Goal: Task Accomplishment & Management: Manage account settings

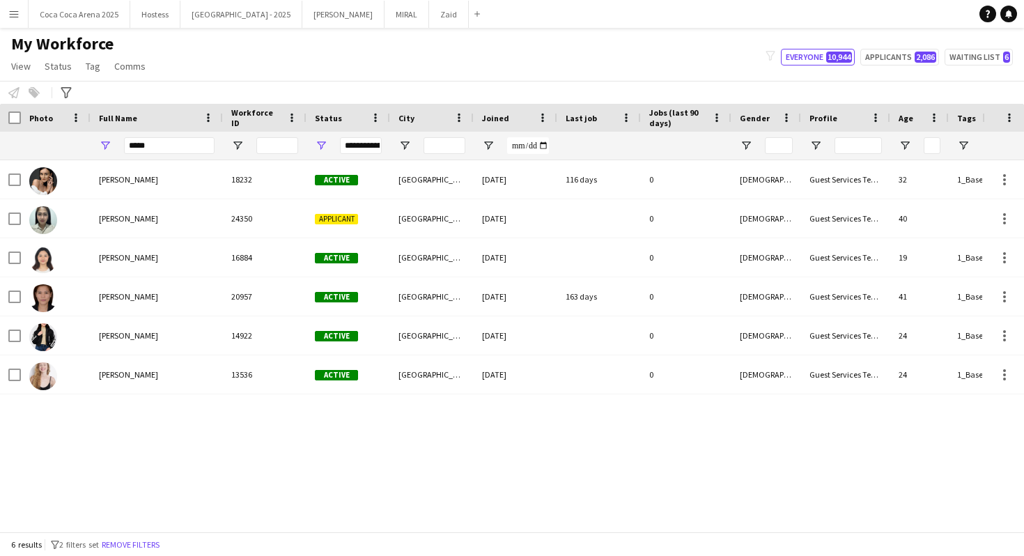
click at [368, 29] on main "My Workforce View Views Default view New view Update view Delete view Edit name…" at bounding box center [512, 282] width 1024 height 509
click at [429, 18] on button "Zaid Close" at bounding box center [449, 14] width 40 height 27
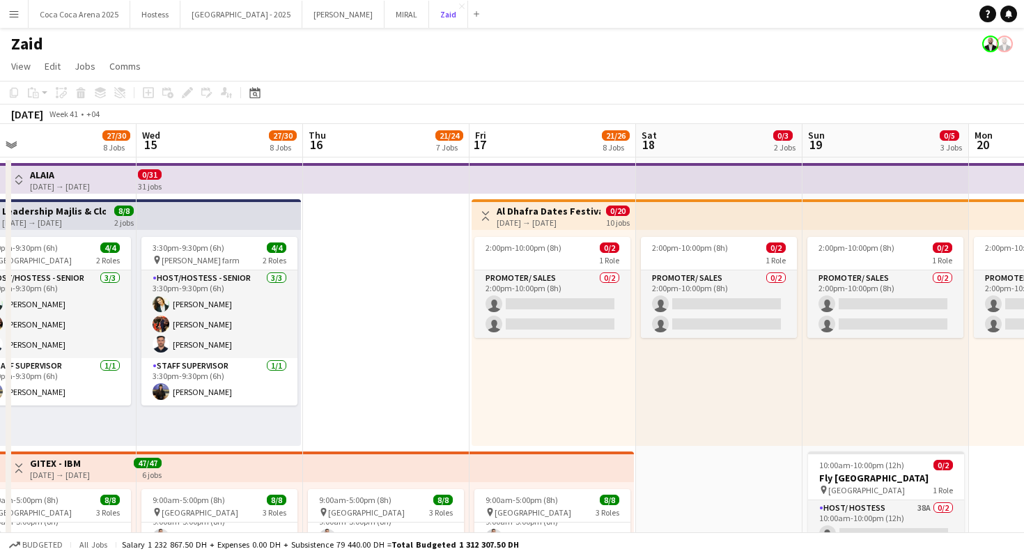
scroll to position [0, 365]
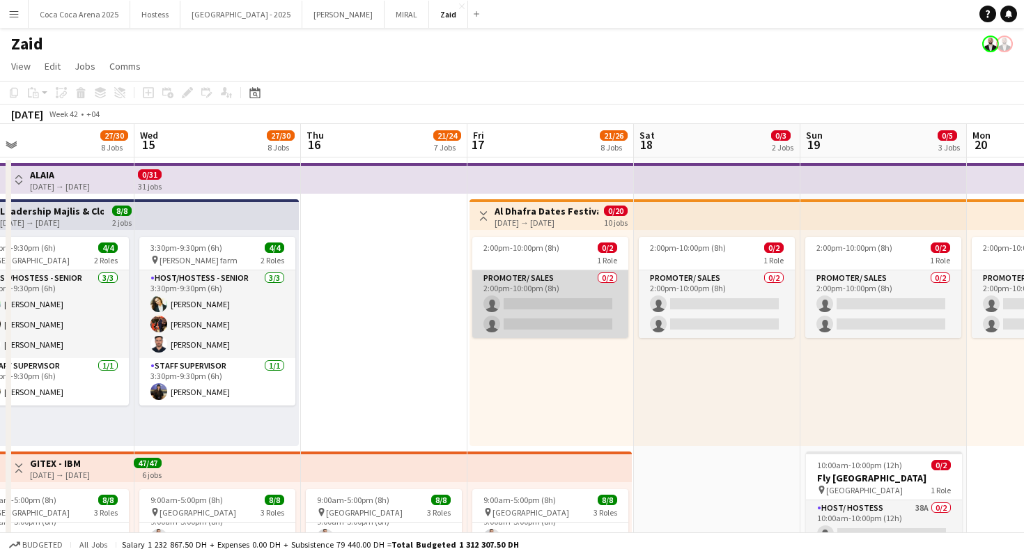
click at [575, 319] on app-card-role "Promoter/ Sales 0/2 2:00pm-10:00pm (8h) single-neutral-actions single-neutral-a…" at bounding box center [550, 304] width 156 height 68
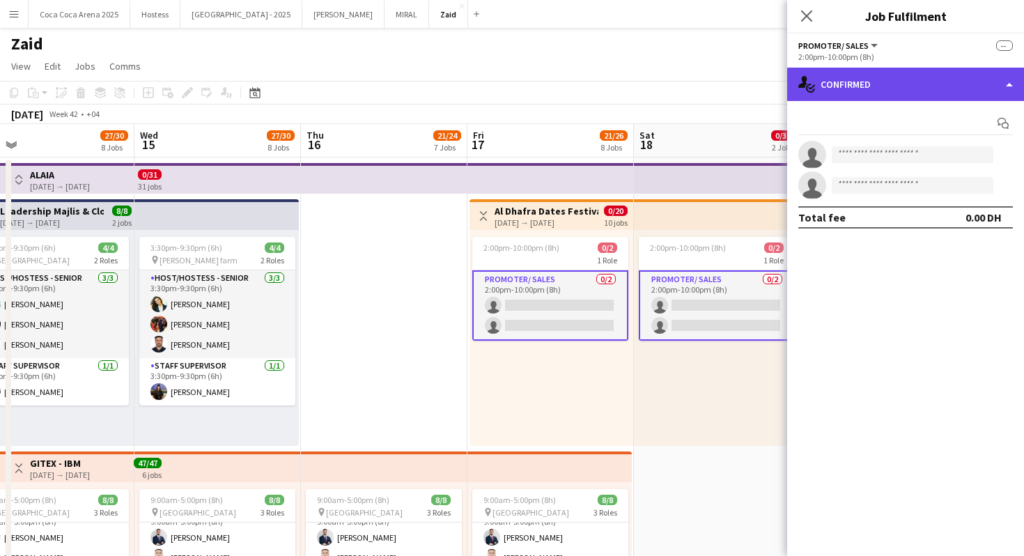
click at [853, 77] on div "single-neutral-actions-check-2 Confirmed" at bounding box center [905, 84] width 237 height 33
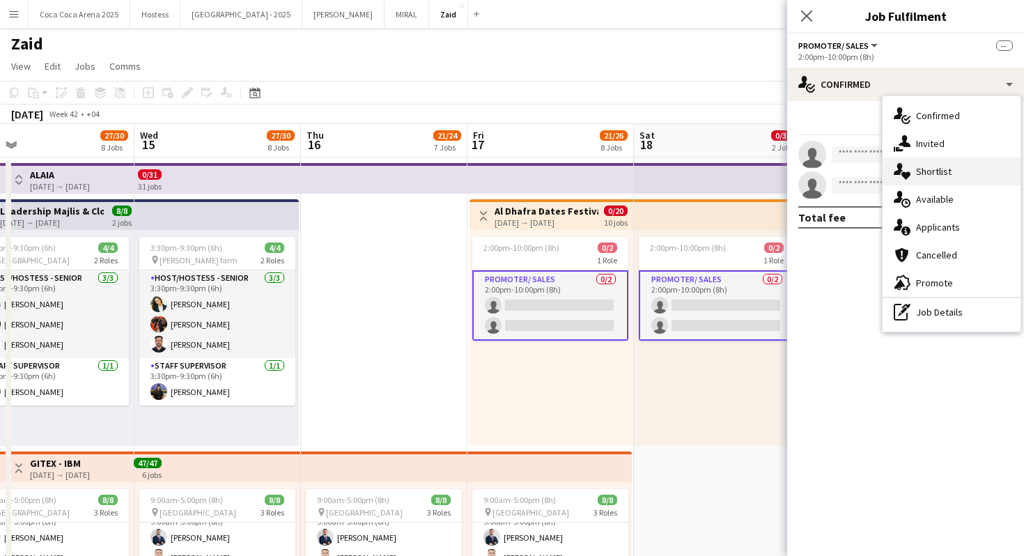
click at [964, 183] on div "single-neutral-actions-heart Shortlist" at bounding box center [952, 171] width 138 height 28
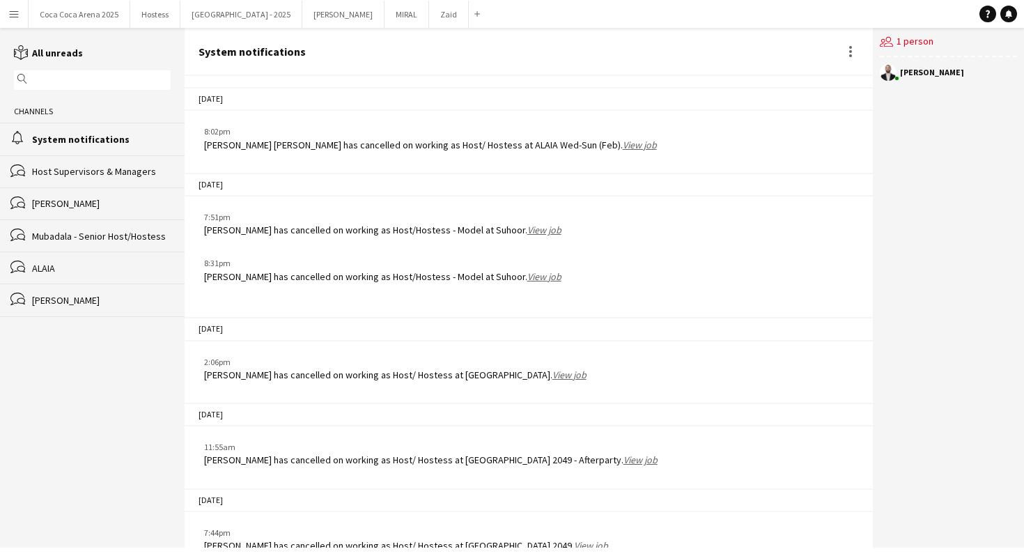
scroll to position [1888, 0]
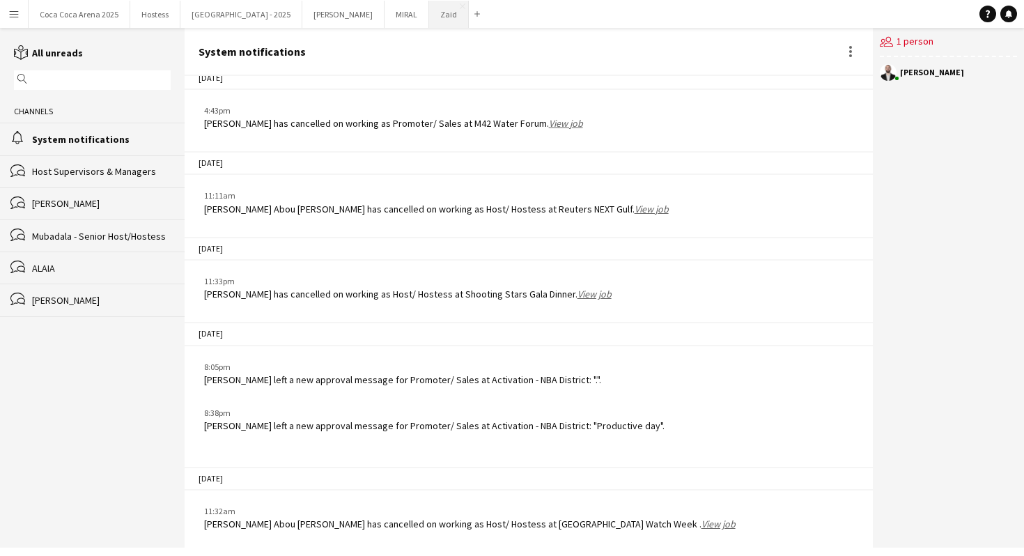
click at [429, 21] on button "Zaid Close" at bounding box center [449, 14] width 40 height 27
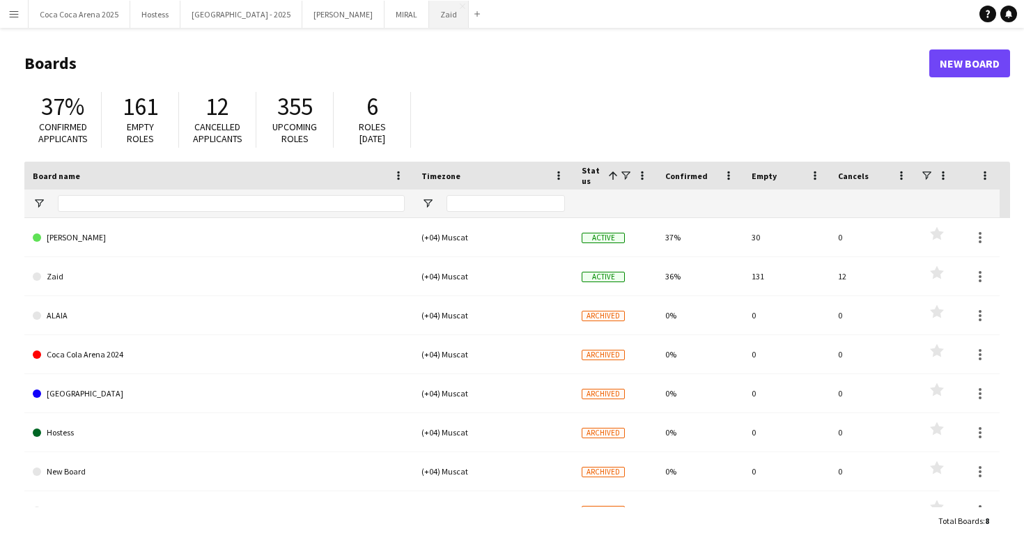
click at [429, 20] on button "Zaid Close" at bounding box center [449, 14] width 40 height 27
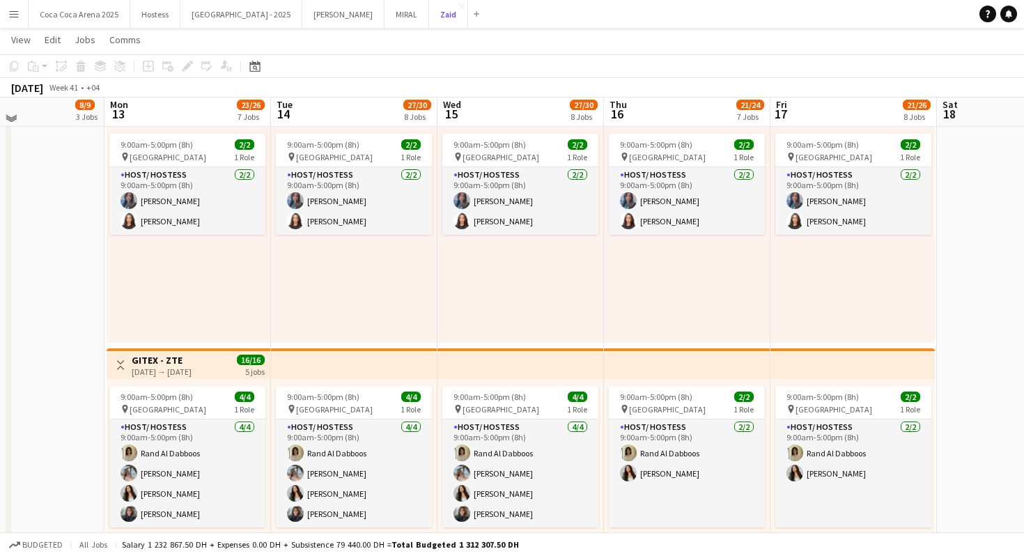
scroll to position [608, 0]
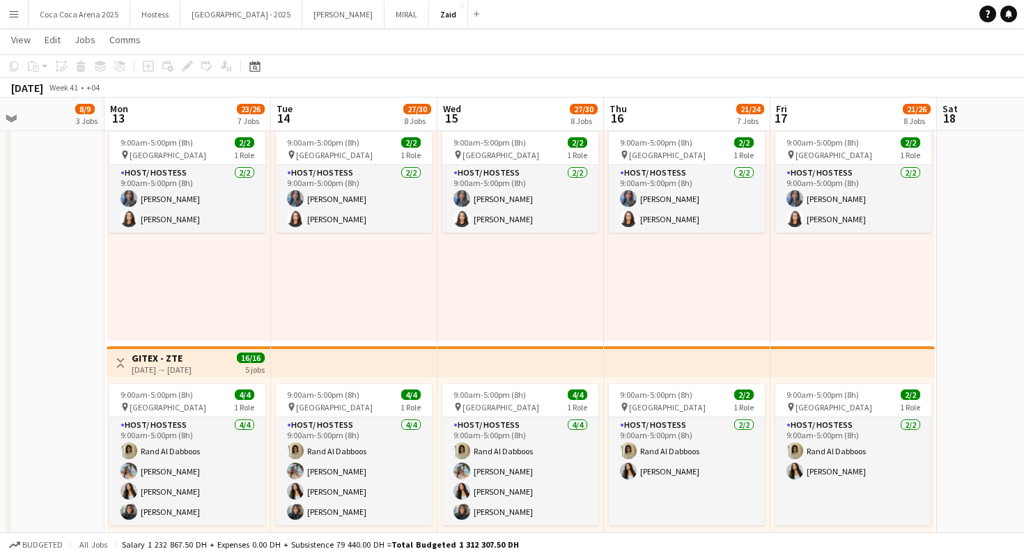
click at [111, 353] on app-top-bar "Toggle View GITEX - ZTE [DATE] → [DATE] 16/16 5 jobs" at bounding box center [189, 361] width 164 height 31
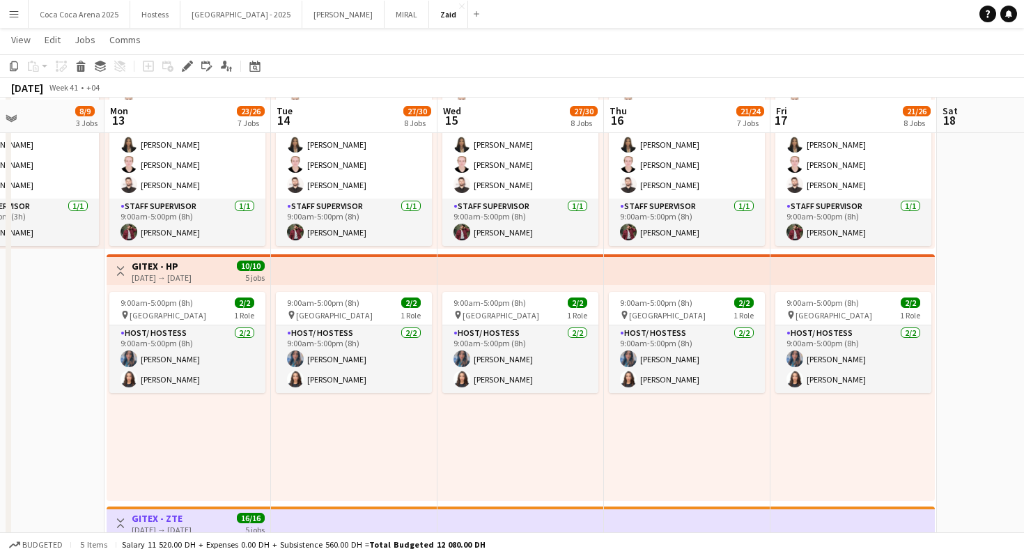
scroll to position [450, 0]
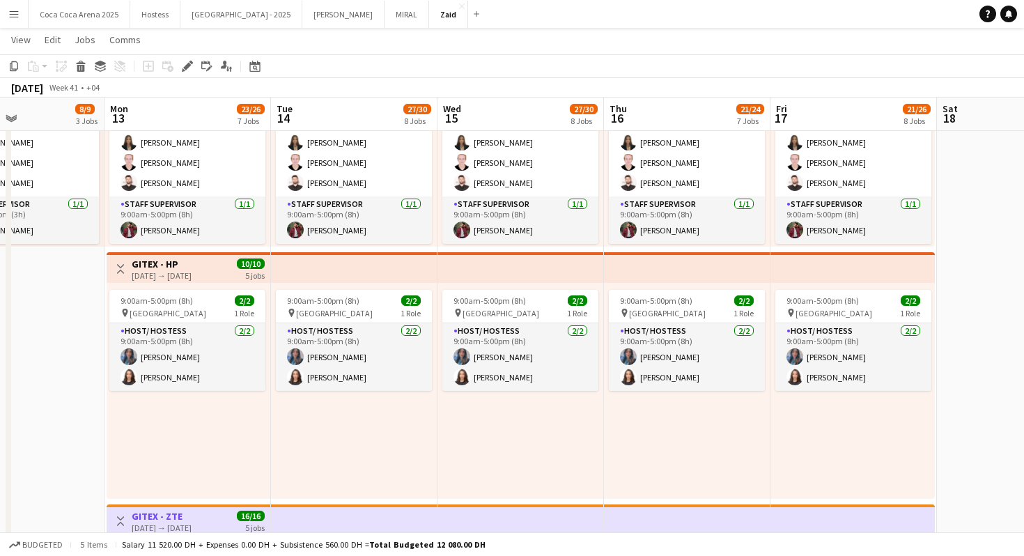
click at [119, 269] on app-icon "Toggle View" at bounding box center [121, 269] width 10 height 10
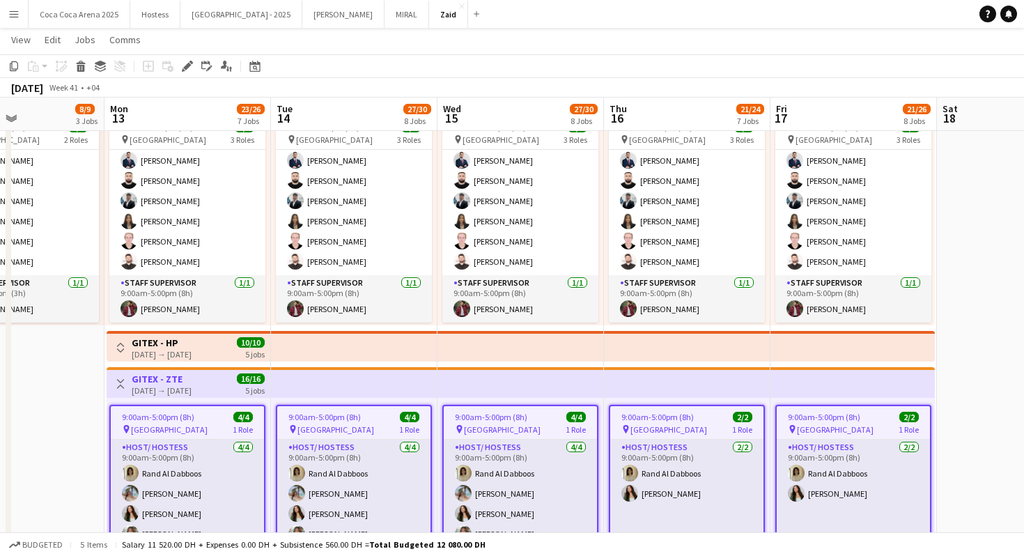
click at [116, 378] on button "Toggle View" at bounding box center [120, 383] width 17 height 17
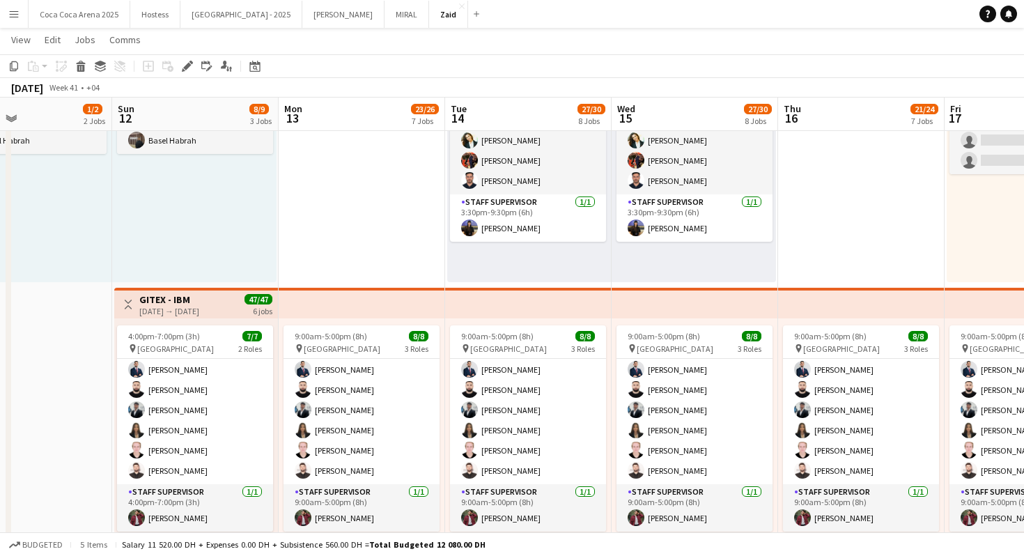
scroll to position [0, 400]
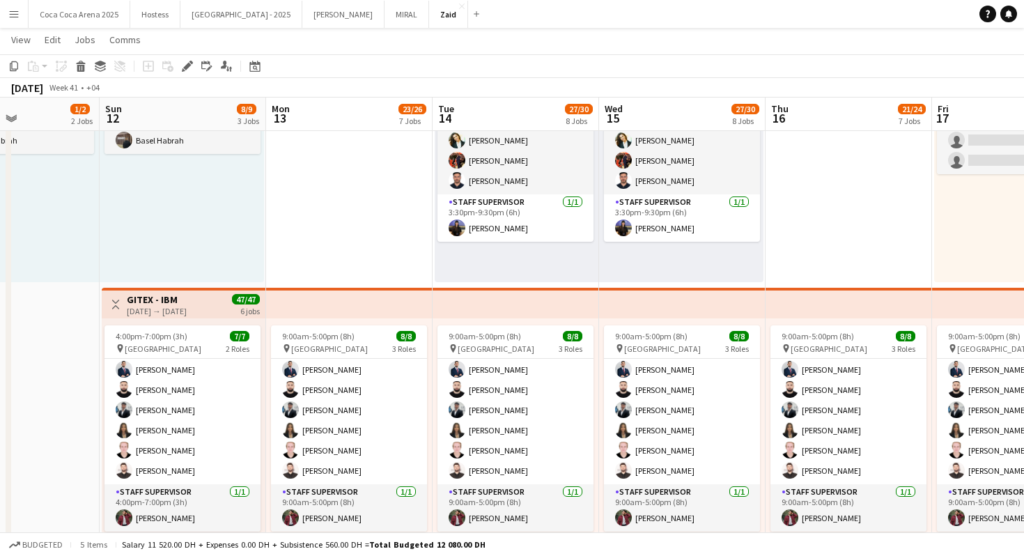
click at [114, 303] on app-icon "Toggle View" at bounding box center [116, 305] width 10 height 10
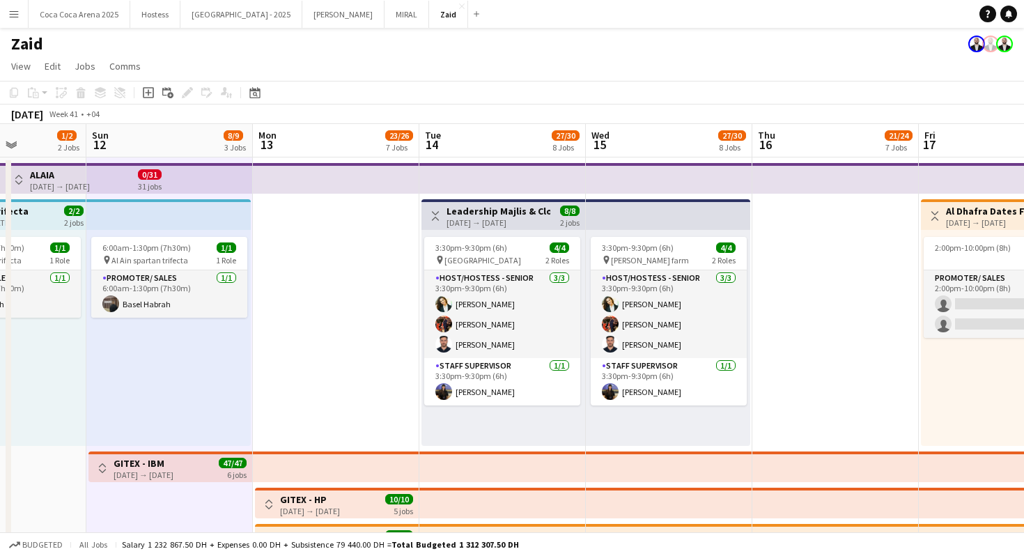
scroll to position [0, 416]
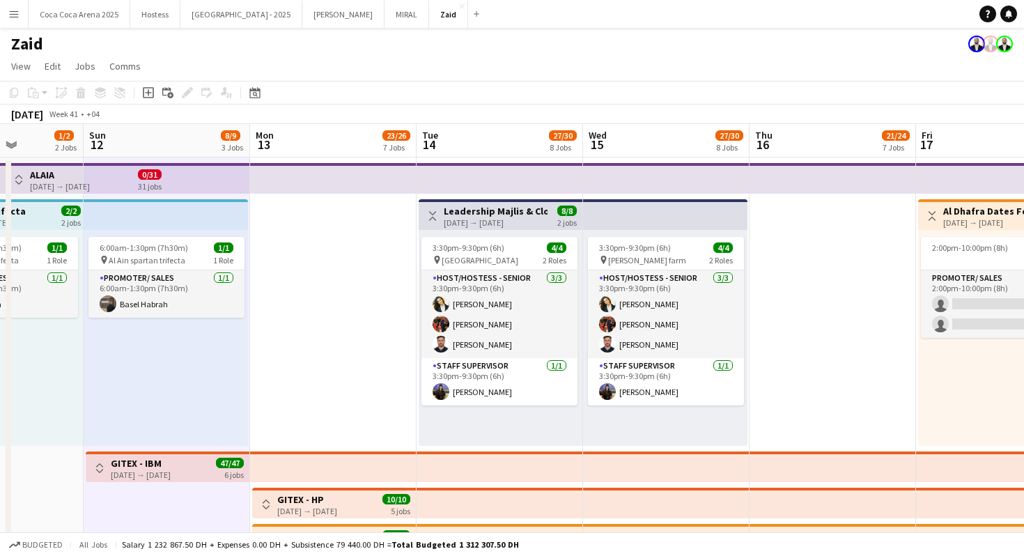
click at [433, 216] on app-icon "Toggle View" at bounding box center [433, 216] width 10 height 10
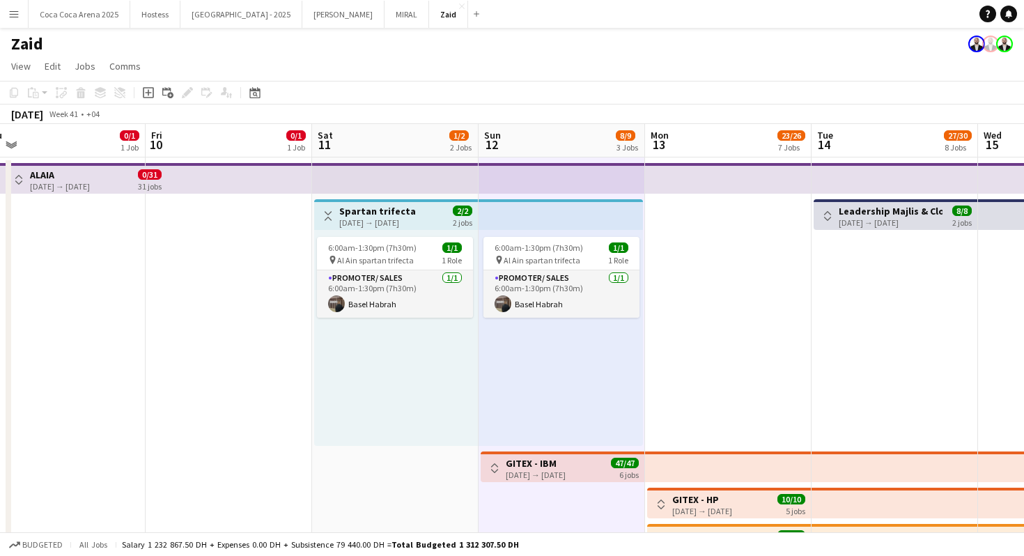
scroll to position [0, 341]
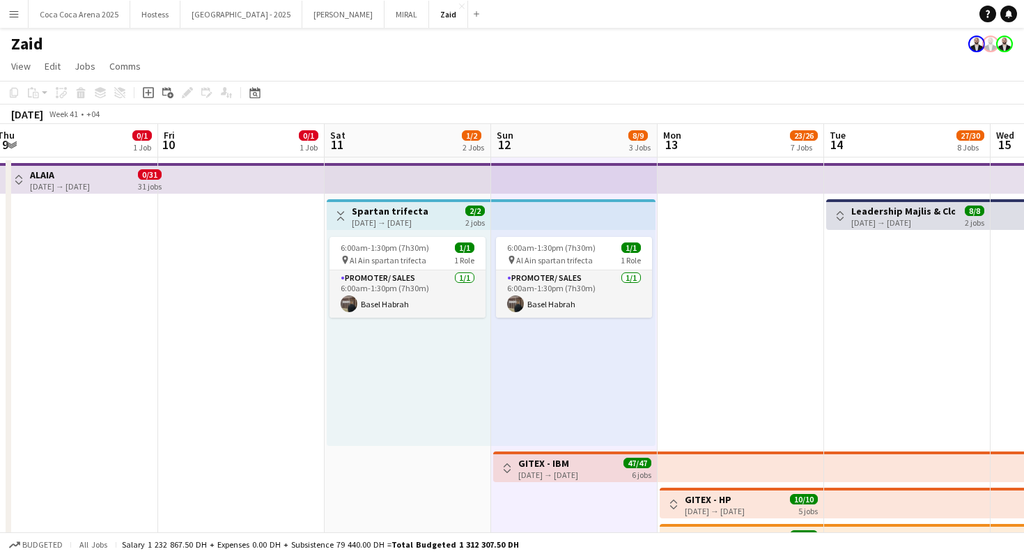
click at [341, 208] on button "Toggle View" at bounding box center [340, 216] width 17 height 17
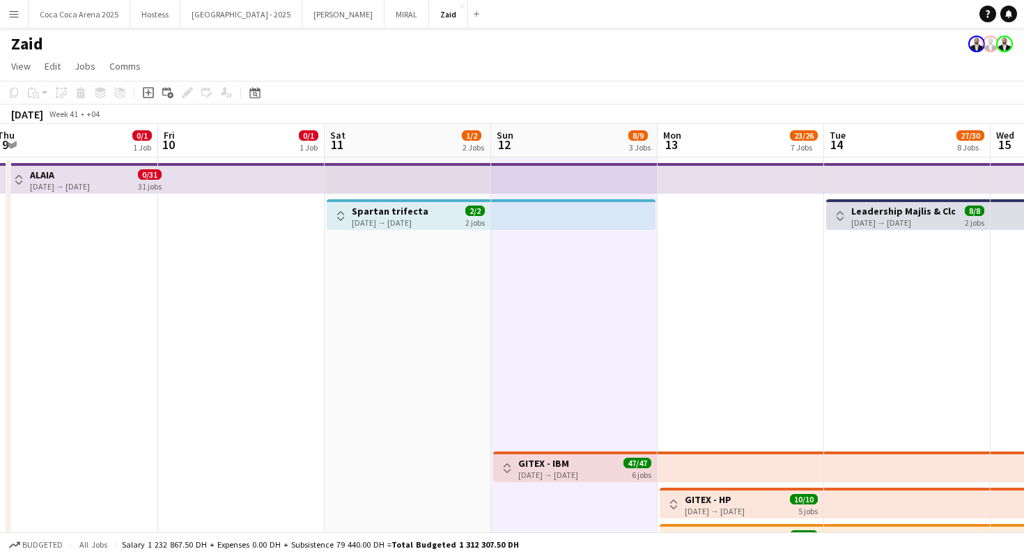
click at [348, 212] on button "Toggle View" at bounding box center [340, 216] width 17 height 17
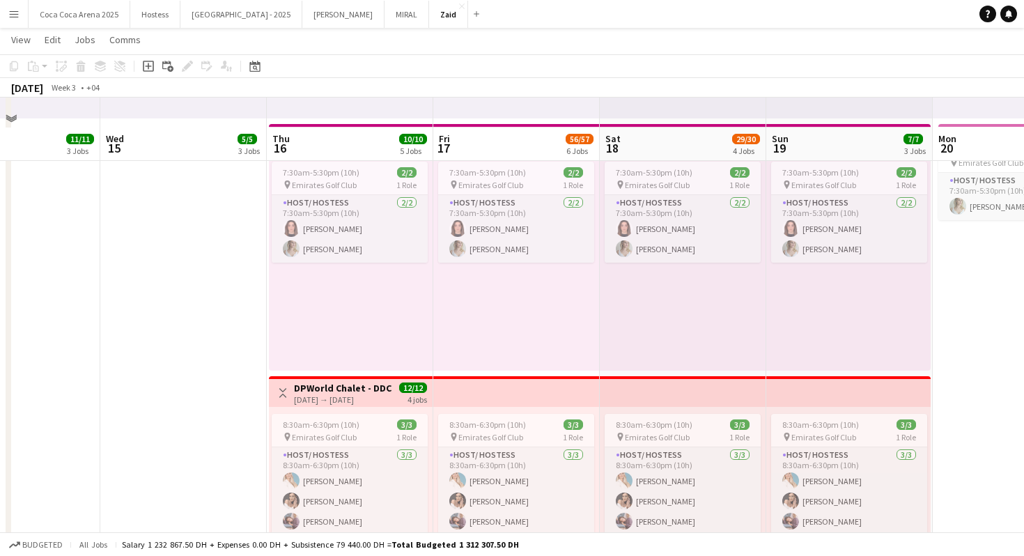
scroll to position [1088, 0]
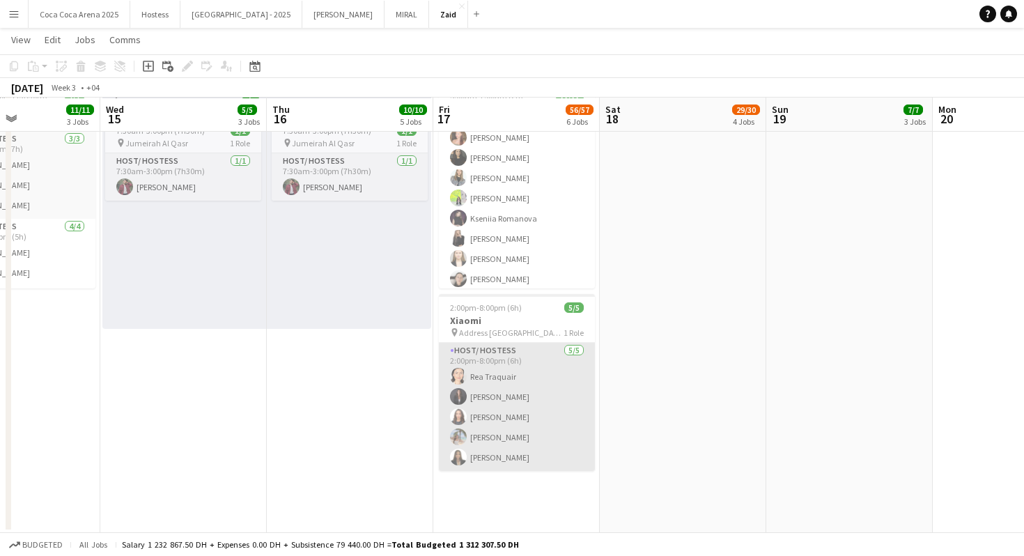
click at [486, 414] on app-card-role "Host/ Hostess [DATE] 2:00pm-8:00pm (6h) [PERSON_NAME] [PERSON_NAME] [PERSON_NAM…" at bounding box center [517, 407] width 156 height 128
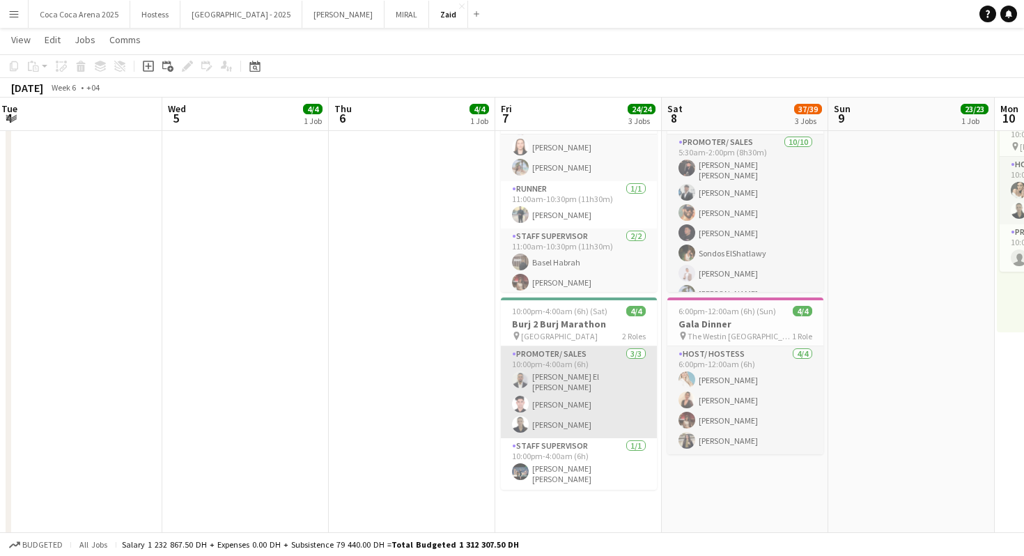
scroll to position [0, 0]
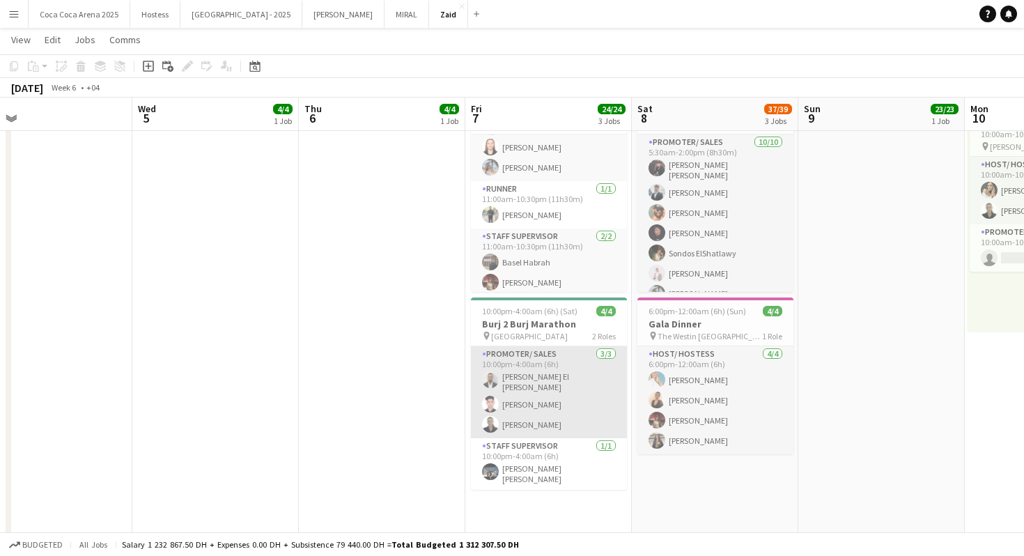
click at [600, 414] on app-card-role "Promoter/ Sales [DATE] 10:00pm-4:00am (6h) [PERSON_NAME] El [PERSON_NAME] [PERS…" at bounding box center [549, 392] width 156 height 92
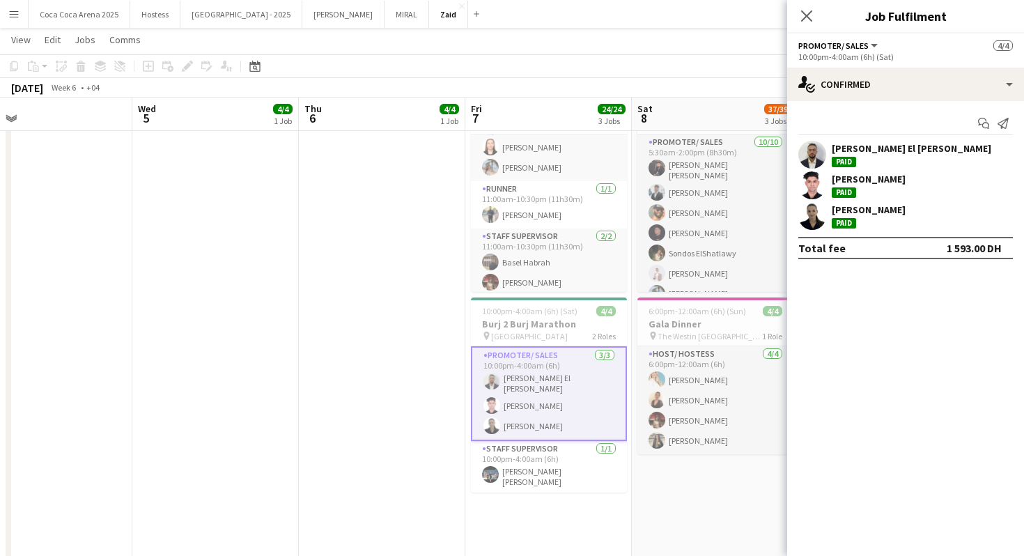
click at [876, 222] on div "[PERSON_NAME] Paid" at bounding box center [869, 215] width 74 height 25
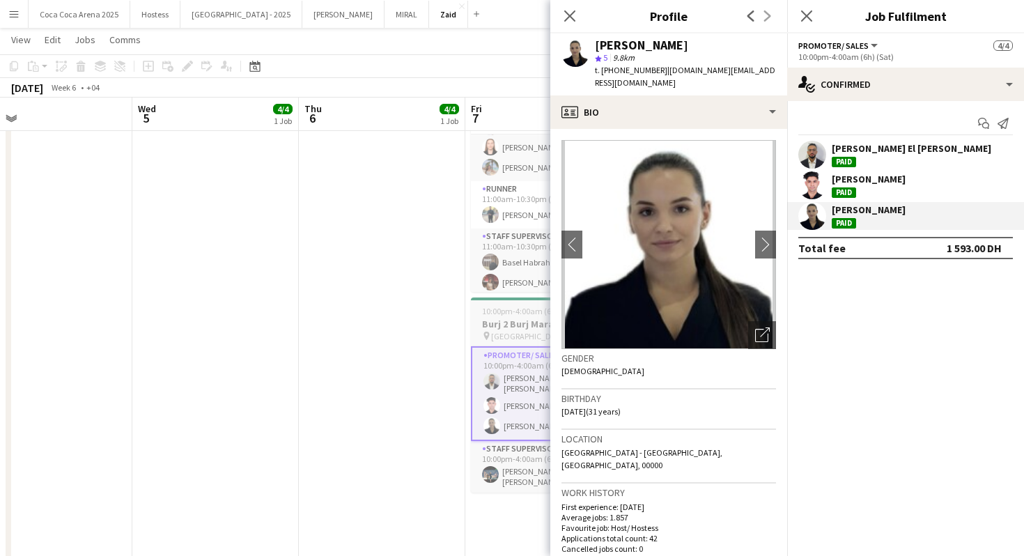
click at [525, 325] on h3 "Burj 2 Burj Marathon" at bounding box center [549, 324] width 156 height 13
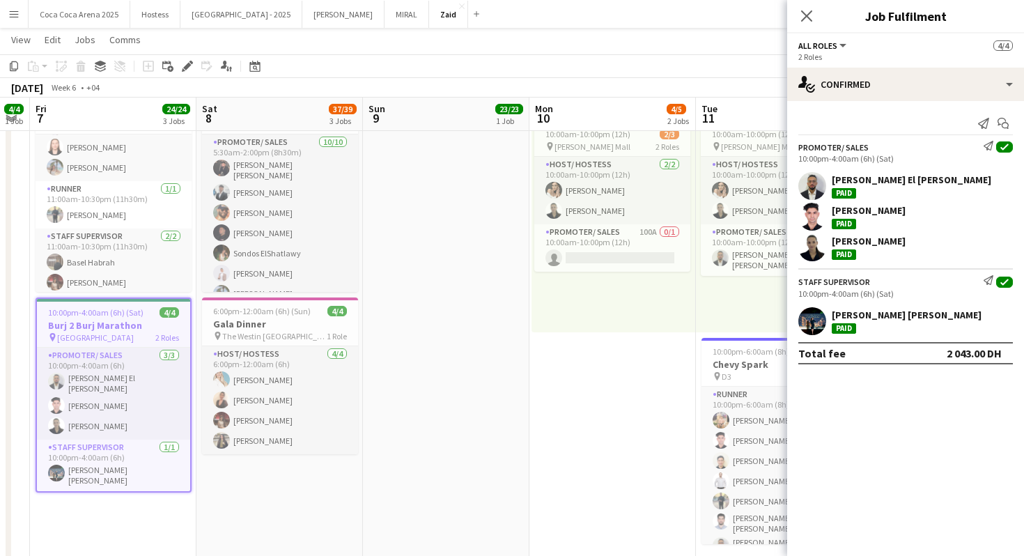
click at [536, 324] on div "10:00am-10:00pm (12h) 2/3 pin [PERSON_NAME] Mall 2 Roles Host/ Hostess [DATE] 1…" at bounding box center [614, 224] width 164 height 216
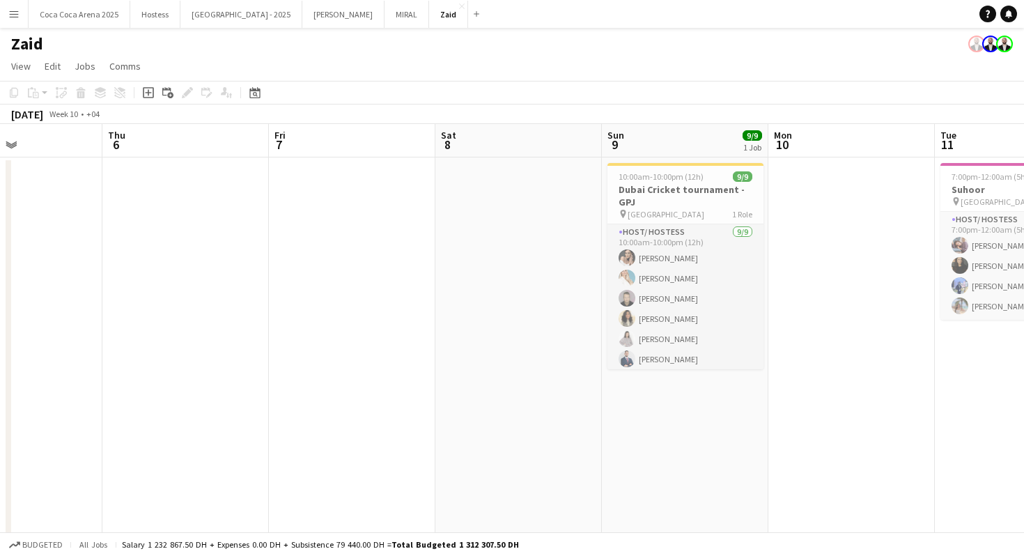
scroll to position [0, 514]
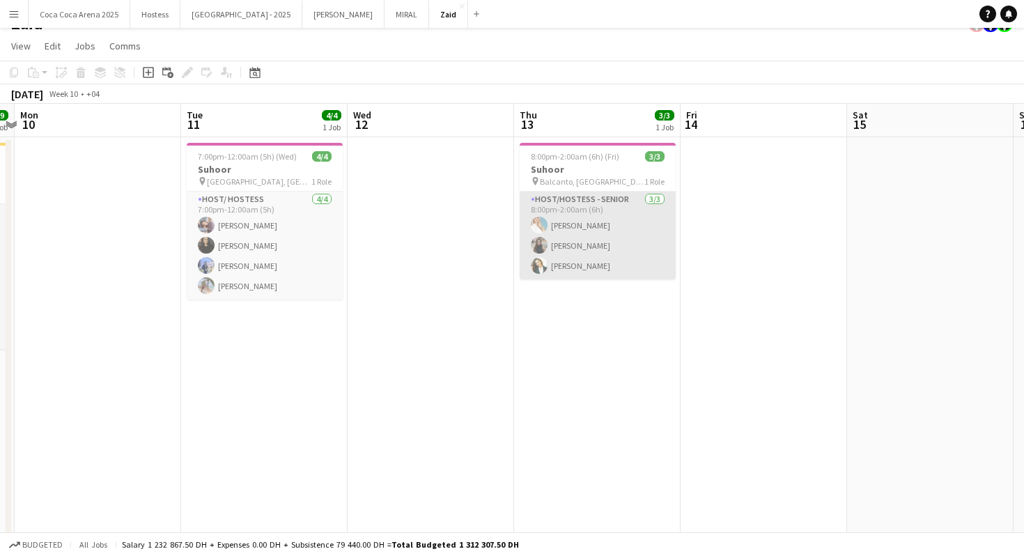
click at [573, 268] on app-card-role "Host/Hostess - Senior [DATE] 8:00pm-2:00am (6h) [PERSON_NAME] [PERSON_NAME] [PE…" at bounding box center [598, 236] width 156 height 88
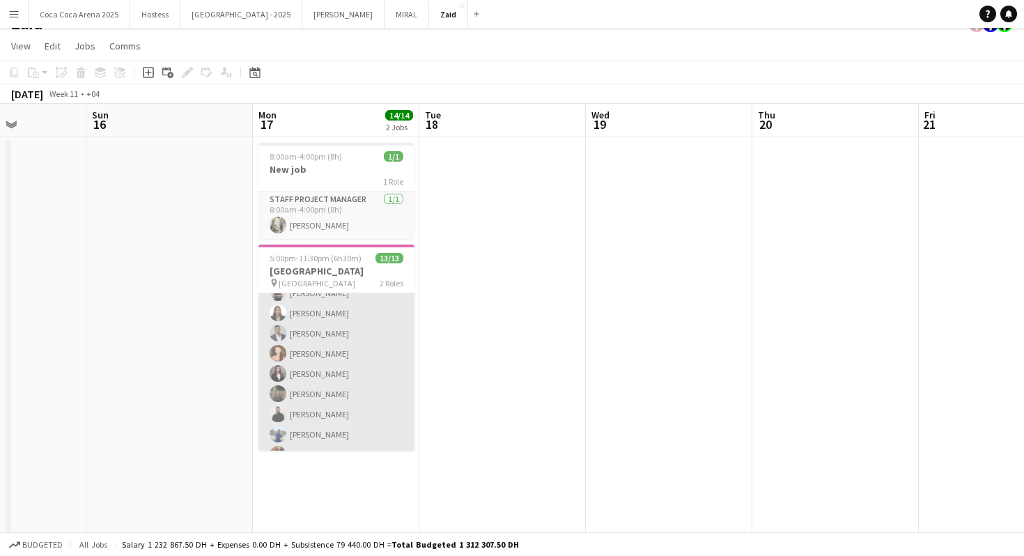
scroll to position [39, 0]
click at [393, 320] on app-card-role "Host/ Hostess [DATE] 5:00pm-11:30pm (6h30m) [PERSON_NAME] [PERSON_NAME] Habra […" at bounding box center [336, 389] width 156 height 270
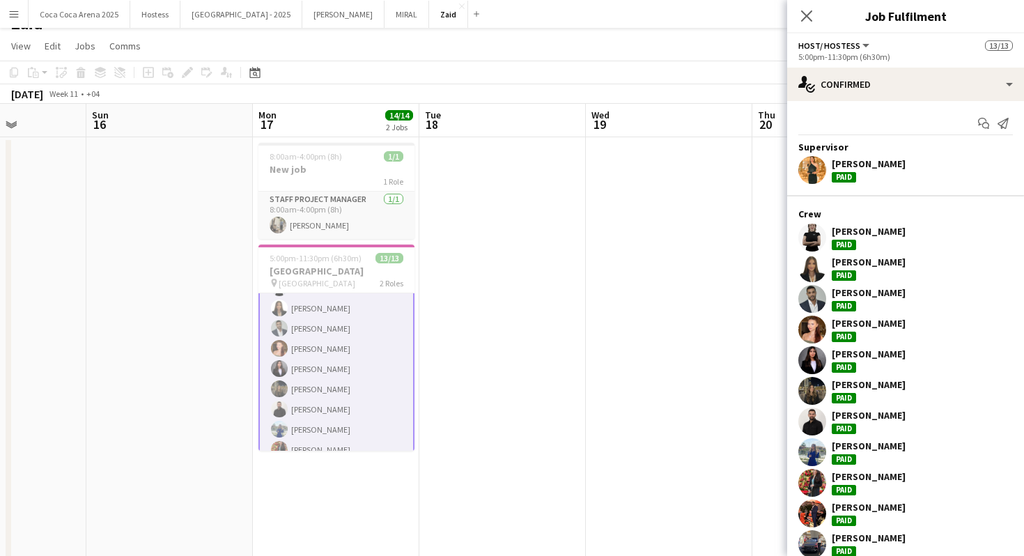
scroll to position [42, 0]
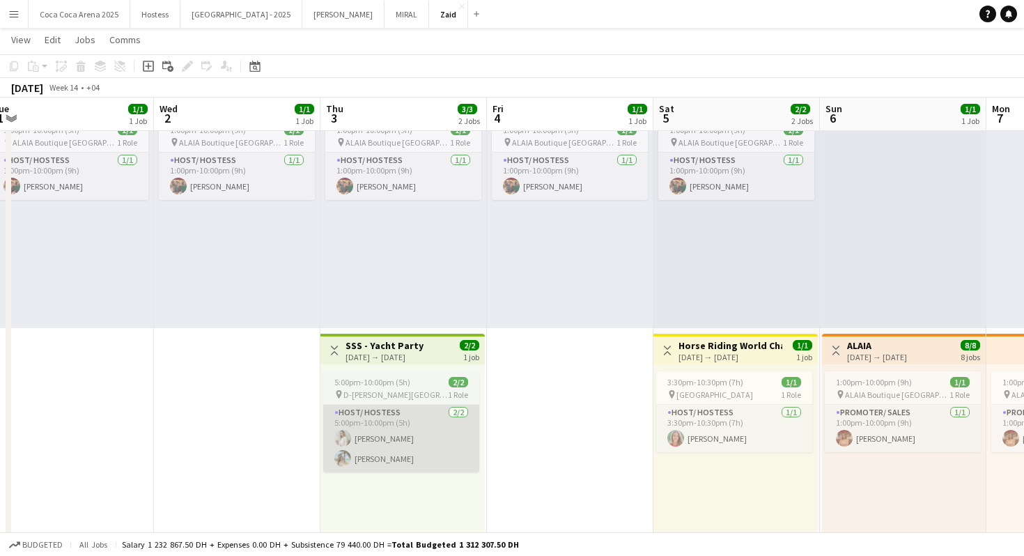
scroll to position [0, 679]
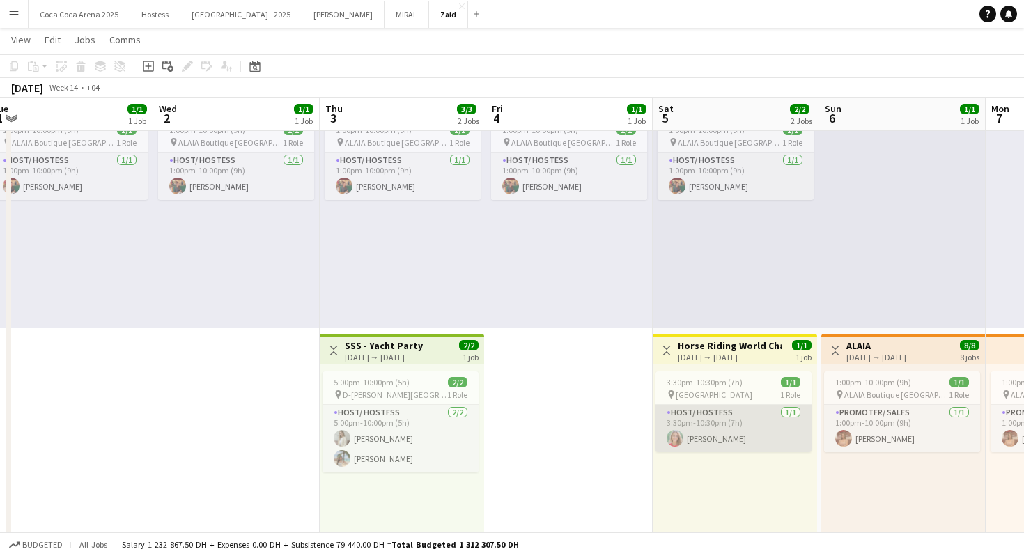
click at [708, 435] on app-card-role "Host/ Hostess [DATE] 3:30pm-10:30pm (7h) [PERSON_NAME]" at bounding box center [734, 428] width 156 height 47
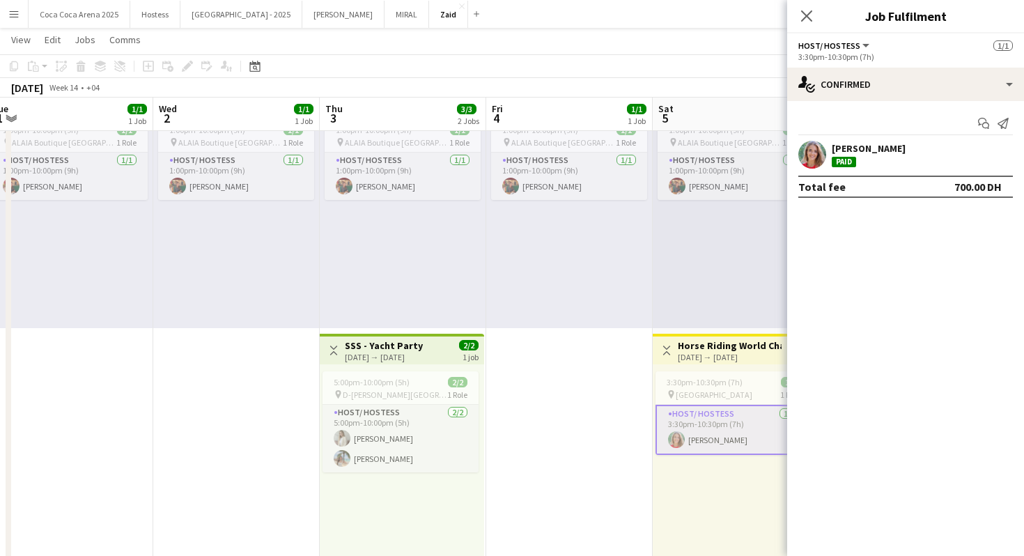
click at [729, 469] on div "3:30pm-10:30pm (7h) 1/1 pin [GEOGRAPHIC_DATA] 1 Role Host/ Hostess [DATE] 3:30p…" at bounding box center [735, 472] width 164 height 216
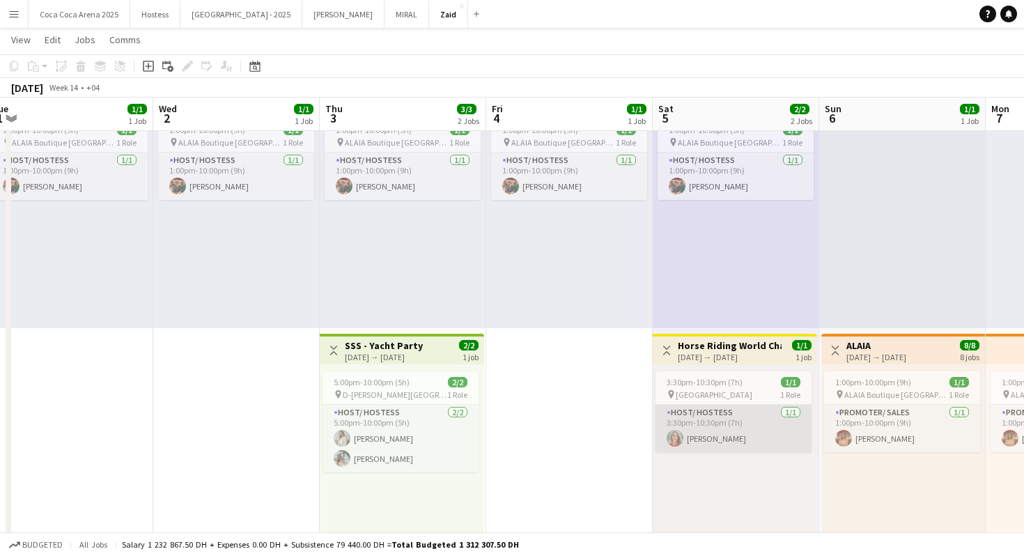
click at [718, 442] on app-card-role "Host/ Hostess [DATE] 3:30pm-10:30pm (7h) [PERSON_NAME]" at bounding box center [734, 428] width 156 height 47
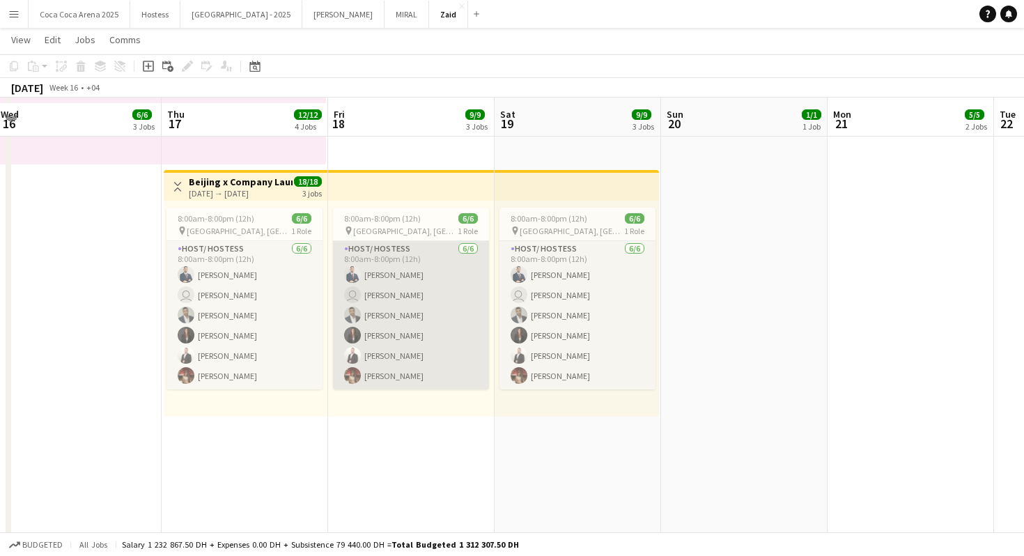
scroll to position [1007, 0]
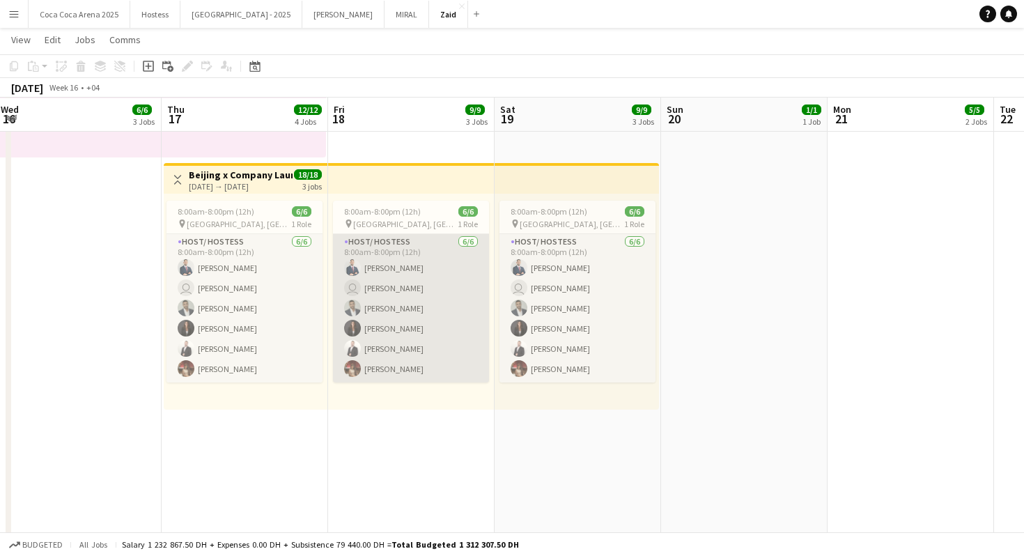
click at [392, 316] on app-card-role "Host/ Hostess [DATE] 8:00am-8:00pm (12h) [PERSON_NAME] user Shima [PERSON_NAME]…" at bounding box center [411, 308] width 156 height 148
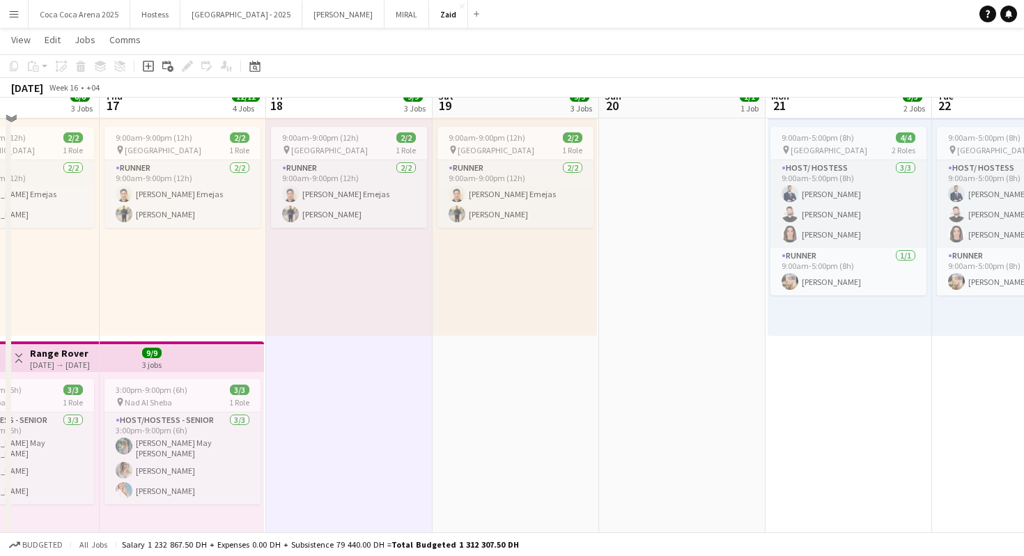
scroll to position [561, 0]
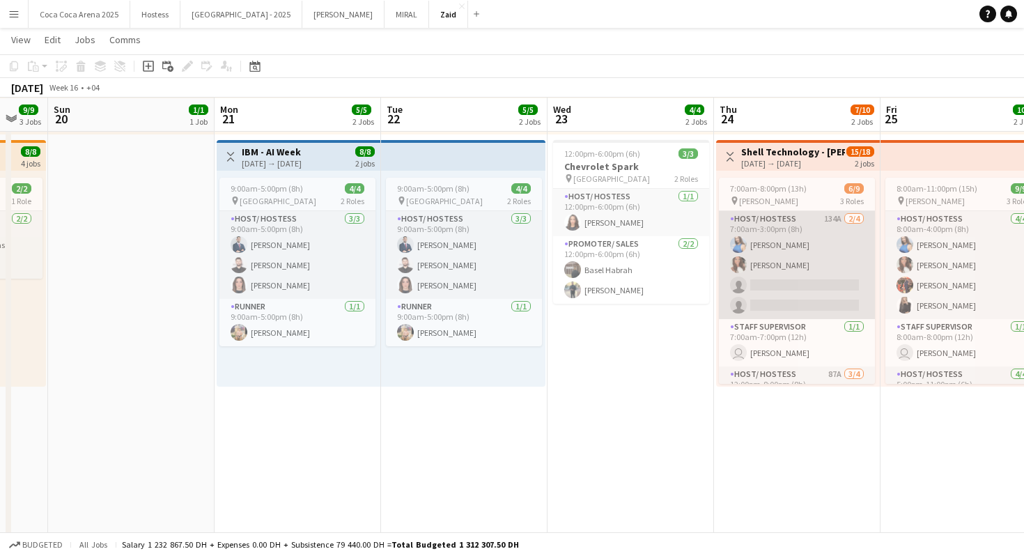
click at [793, 277] on app-card-role "Host/ Hostess 134A [DATE] 7:00am-3:00pm (8h) [PERSON_NAME] [PERSON_NAME] single…" at bounding box center [797, 265] width 156 height 108
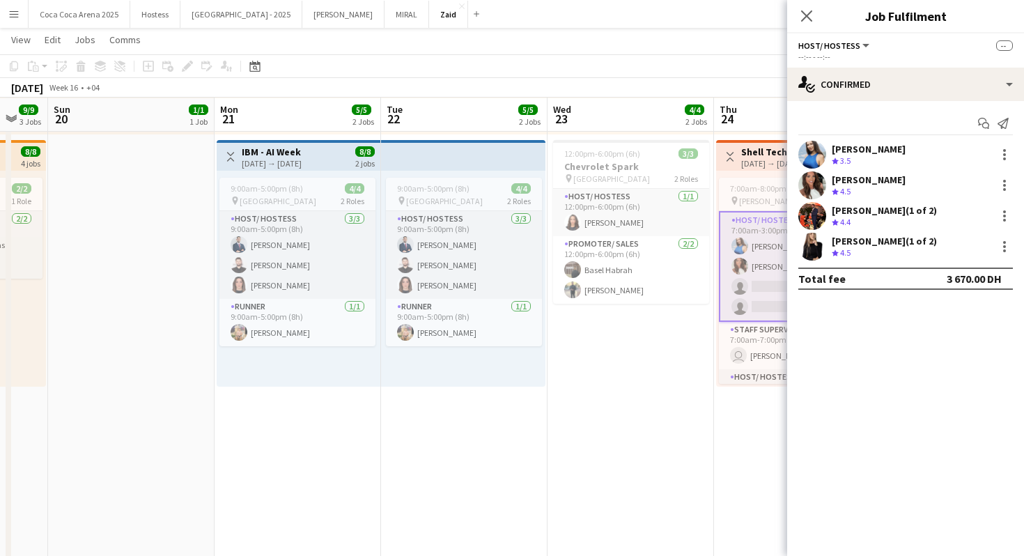
click at [893, 166] on div "[PERSON_NAME] Crew rating 3.5" at bounding box center [905, 155] width 237 height 28
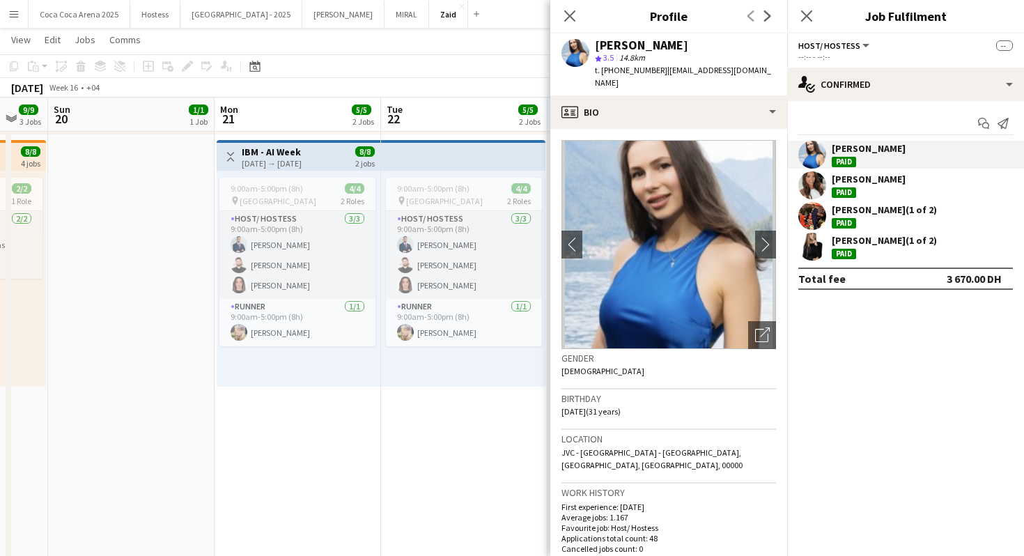
click at [895, 247] on div "[PERSON_NAME] (1 of 2) Paid" at bounding box center [884, 246] width 105 height 25
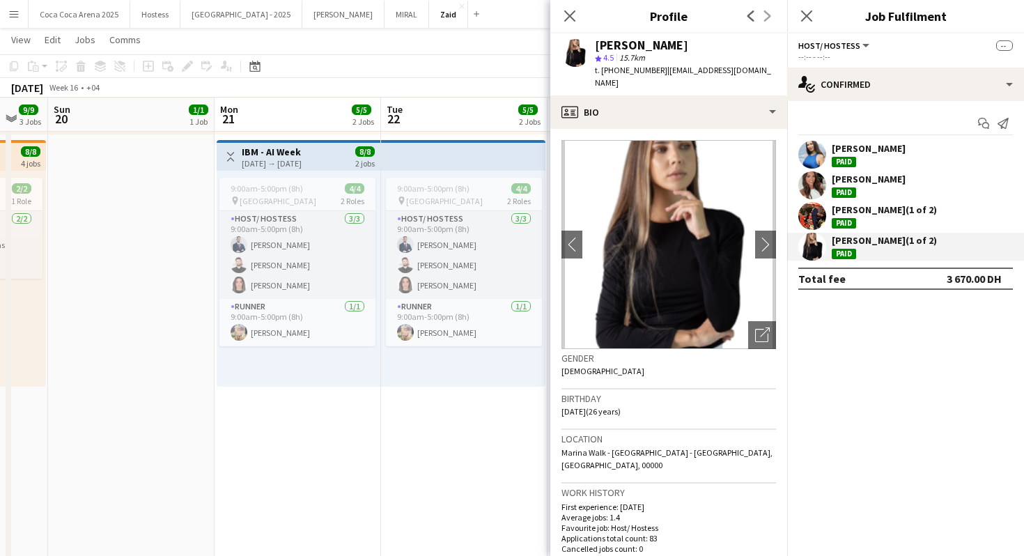
click at [557, 488] on app-crew-profile-bio "chevron-left chevron-right Open photos pop-in Gender [DEMOGRAPHIC_DATA] Birthda…" at bounding box center [668, 342] width 237 height 427
click at [505, 459] on app-date-cell "1:00pm-10:00pm (9h) 1/1 pin [GEOGRAPHIC_DATA] 1 Role Host/ Hostess [DATE] 1:00p…" at bounding box center [464, 362] width 166 height 1465
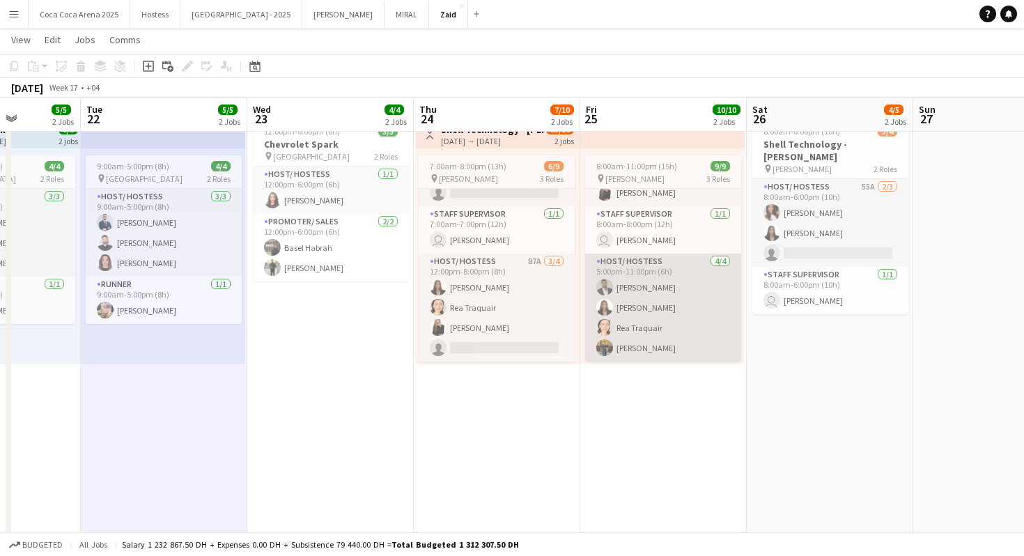
scroll to position [0, 597]
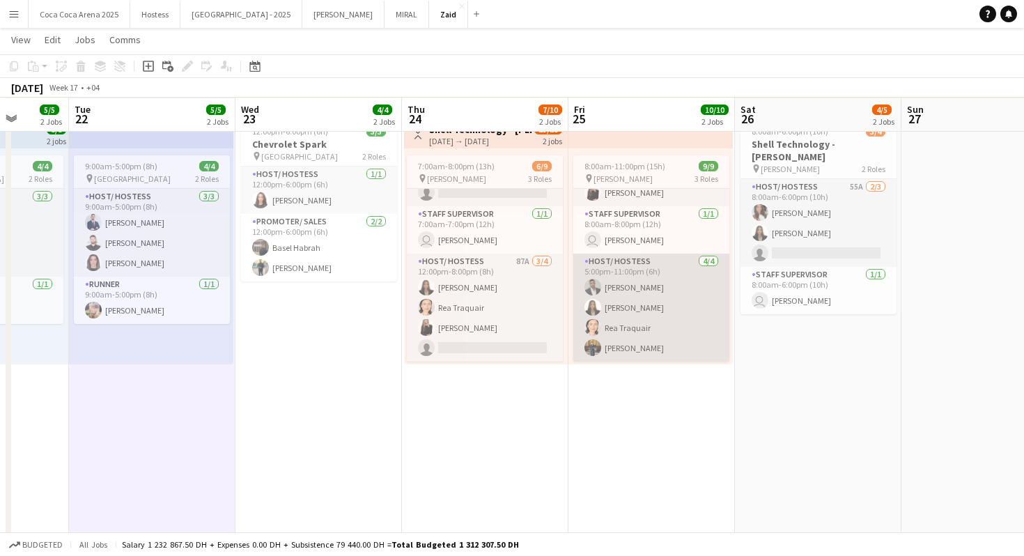
click at [702, 323] on app-card-role "Host/ Hostess [DATE] 5:00pm-11:00pm (6h) [PERSON_NAME]" at bounding box center [651, 308] width 156 height 108
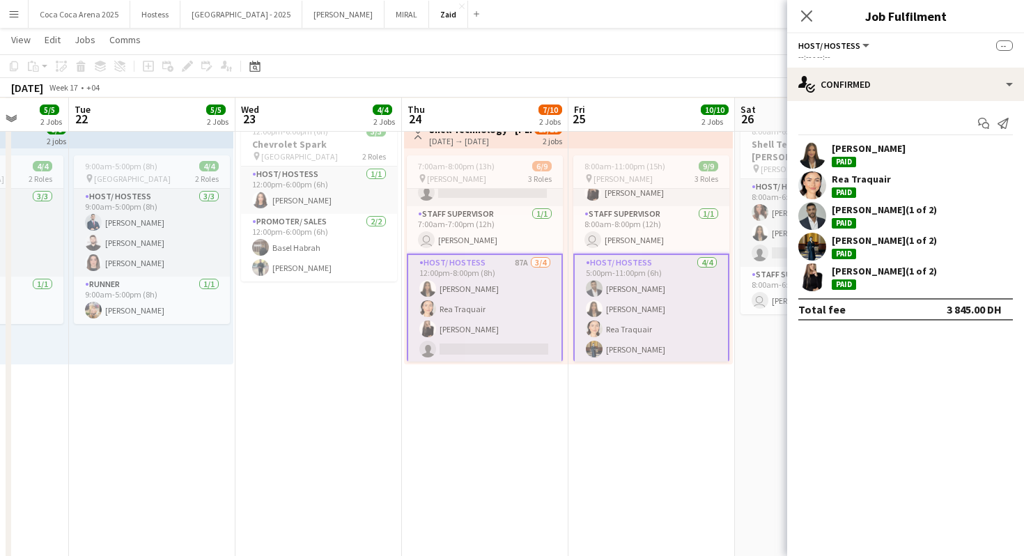
click at [894, 239] on div "[PERSON_NAME] (1 of 2)" at bounding box center [884, 240] width 105 height 13
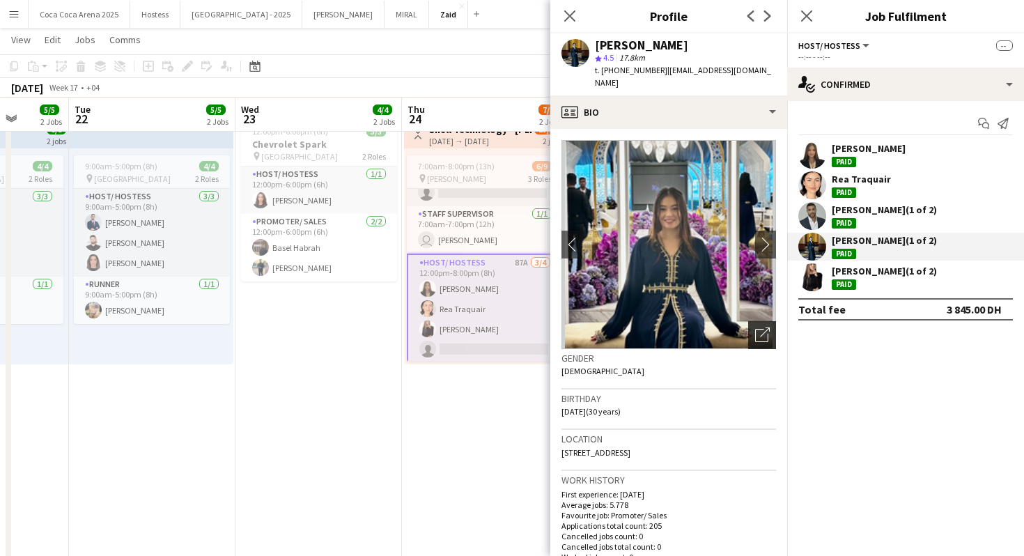
click at [757, 327] on icon "Open photos pop-in" at bounding box center [762, 334] width 15 height 15
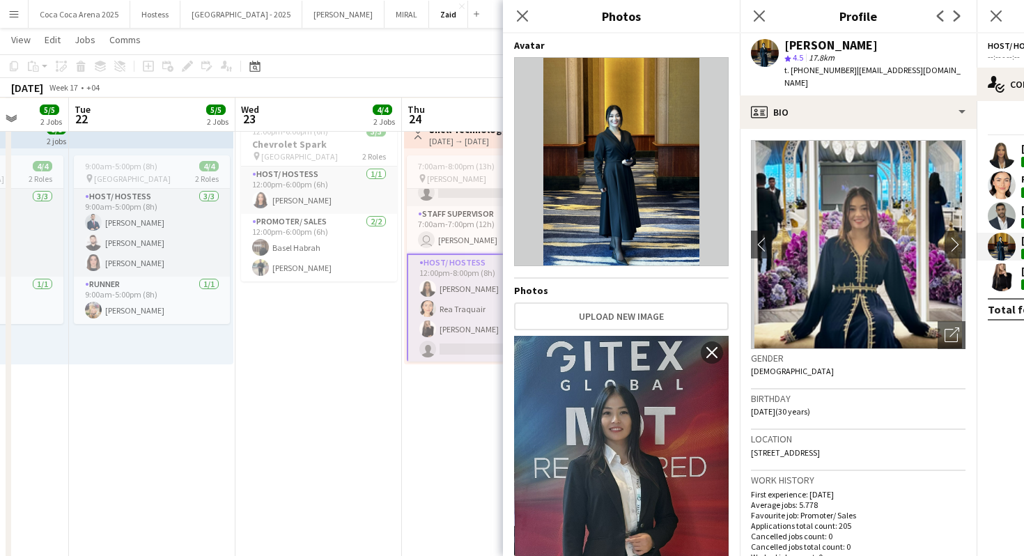
click at [451, 408] on app-date-cell "1:00pm-10:00pm (9h) 1/1 pin [GEOGRAPHIC_DATA] 1 Role Host/ Hostess [DATE] 1:00p…" at bounding box center [485, 340] width 166 height 1465
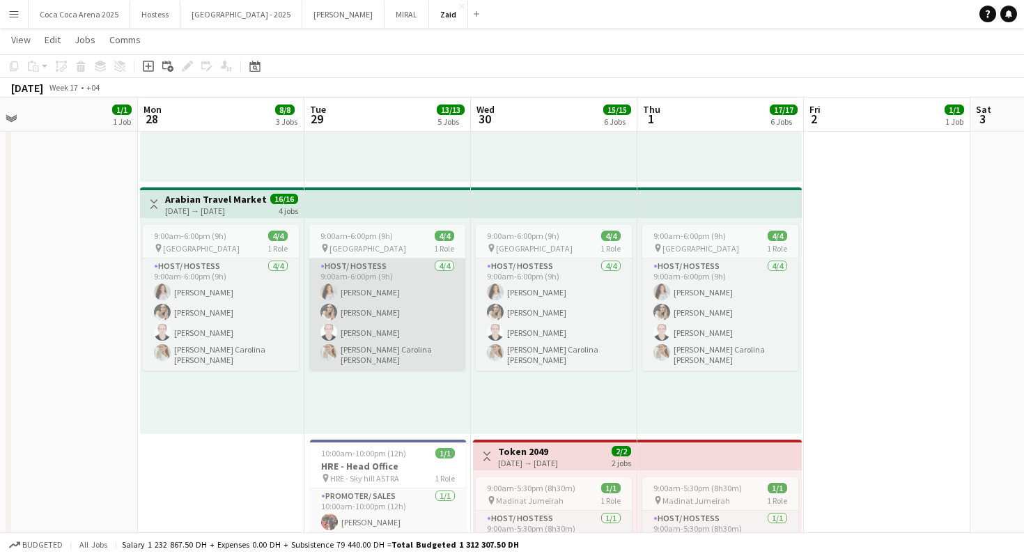
scroll to position [729, 0]
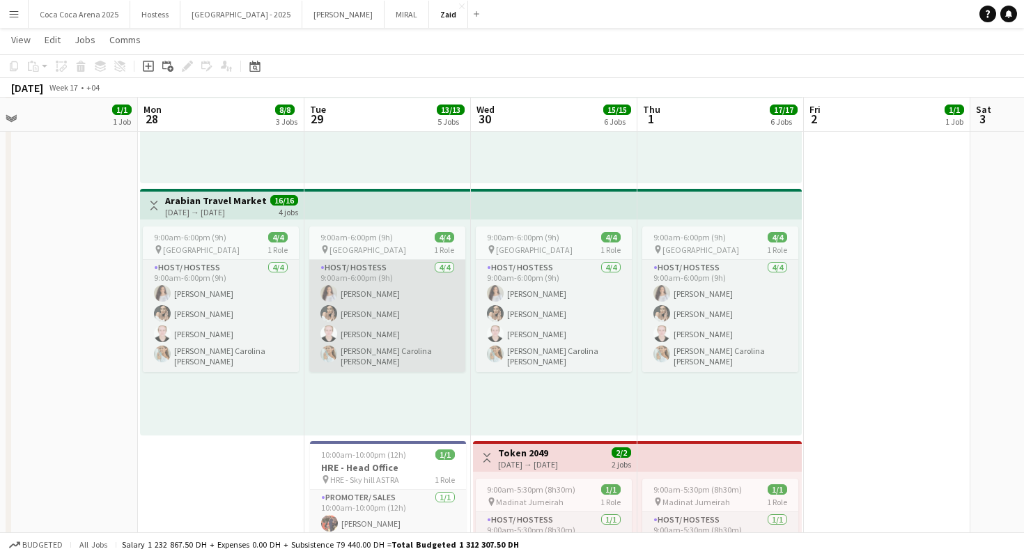
click at [366, 332] on app-card-role "Host/ Hostess [DATE] 9:00am-6:00pm (9h) [PERSON_NAME] [PERSON_NAME] [PERSON_NAM…" at bounding box center [387, 316] width 156 height 112
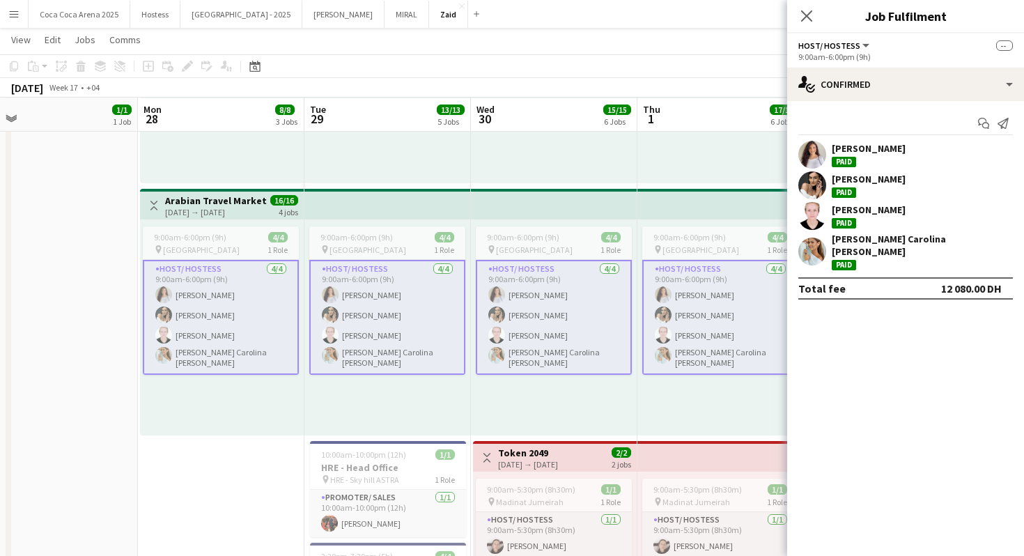
click at [871, 215] on div "[PERSON_NAME]" at bounding box center [869, 209] width 74 height 13
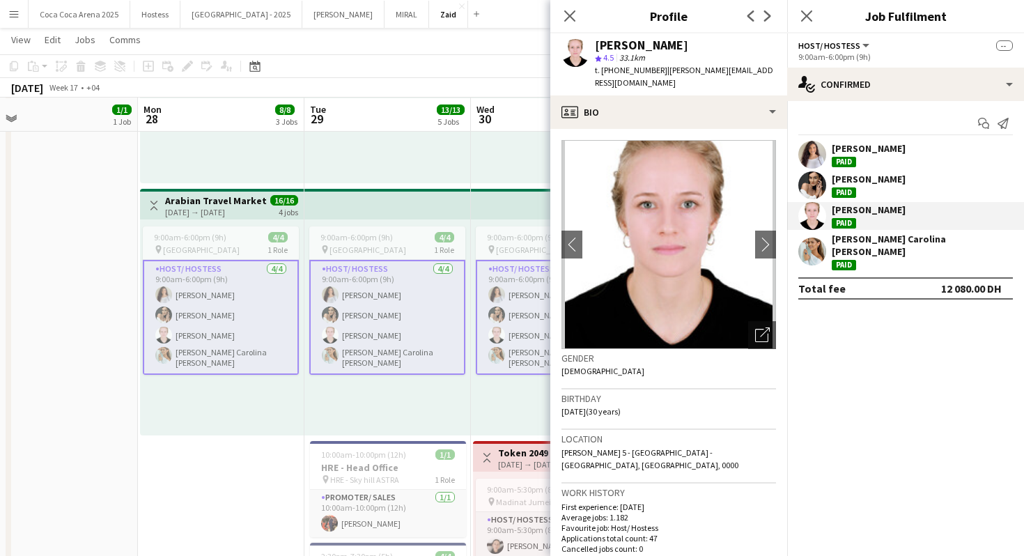
click at [869, 160] on div "[PERSON_NAME]" at bounding box center [869, 154] width 74 height 25
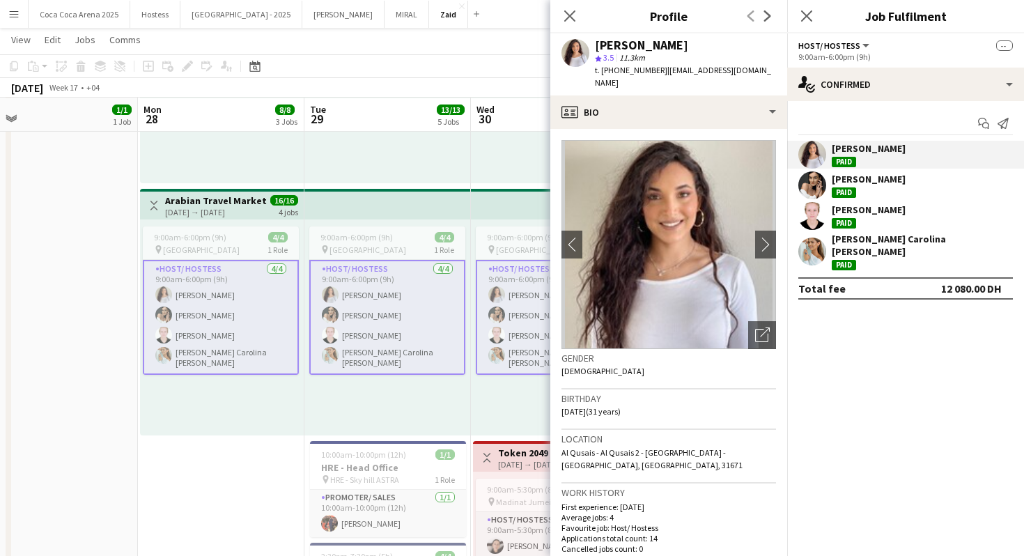
click at [488, 410] on div "9:00am-6:00pm (9h) 4/4 pin [GEOGRAPHIC_DATA] 1 Role Host/ Hostess [DATE] 9:00am…" at bounding box center [554, 327] width 166 height 216
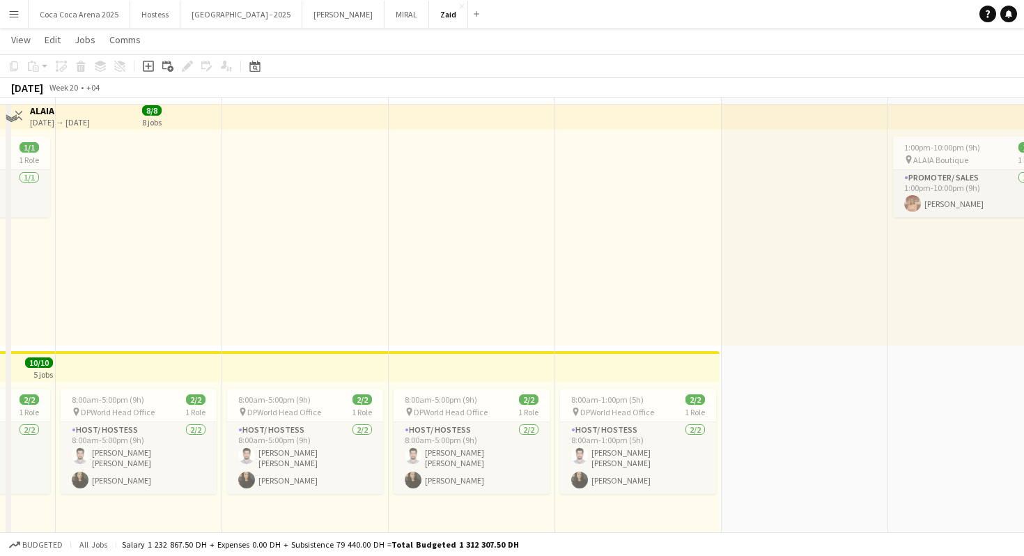
scroll to position [107, 0]
